Goal: Task Accomplishment & Management: Use online tool/utility

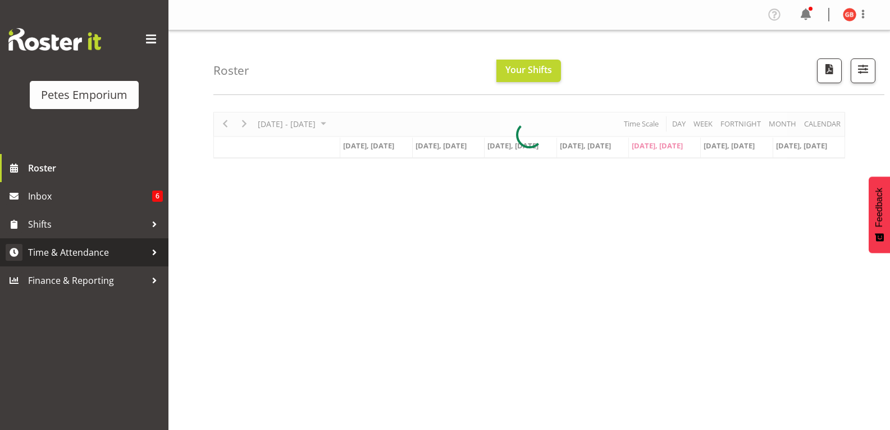
click at [78, 257] on span "Time & Attendance" at bounding box center [87, 252] width 118 height 17
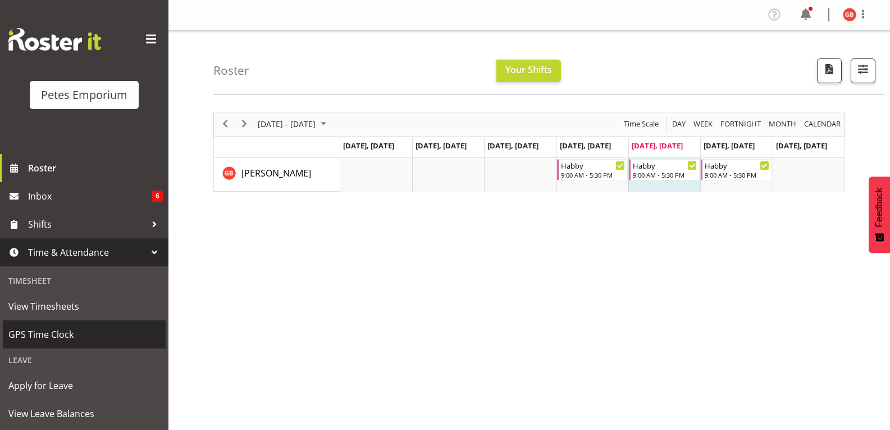
click at [66, 338] on span "GPS Time Clock" at bounding box center [84, 334] width 152 height 17
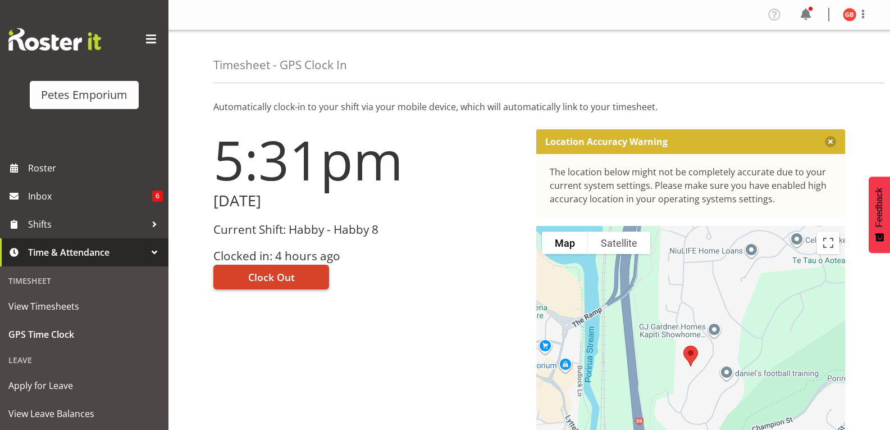
click at [299, 273] on button "Clock Out" at bounding box center [271, 276] width 116 height 25
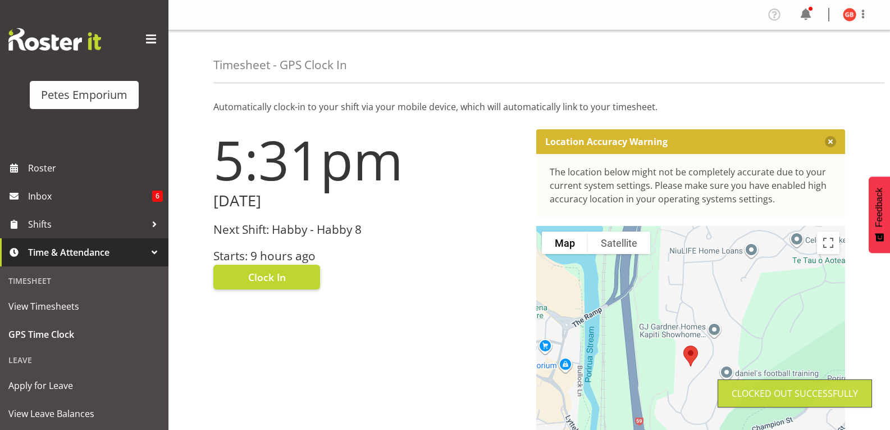
click at [847, 15] on img at bounding box center [849, 14] width 13 height 13
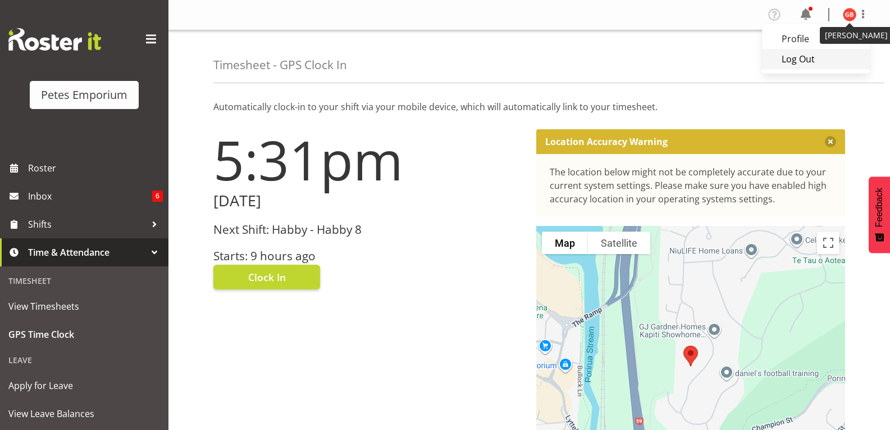
click at [797, 62] on link "Log Out" at bounding box center [816, 59] width 108 height 20
